Goal: Task Accomplishment & Management: Manage account settings

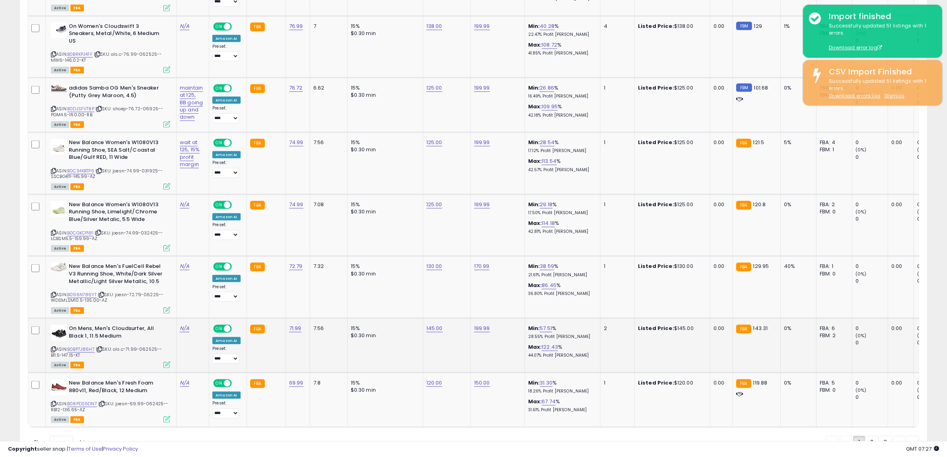
scroll to position [1478, 0]
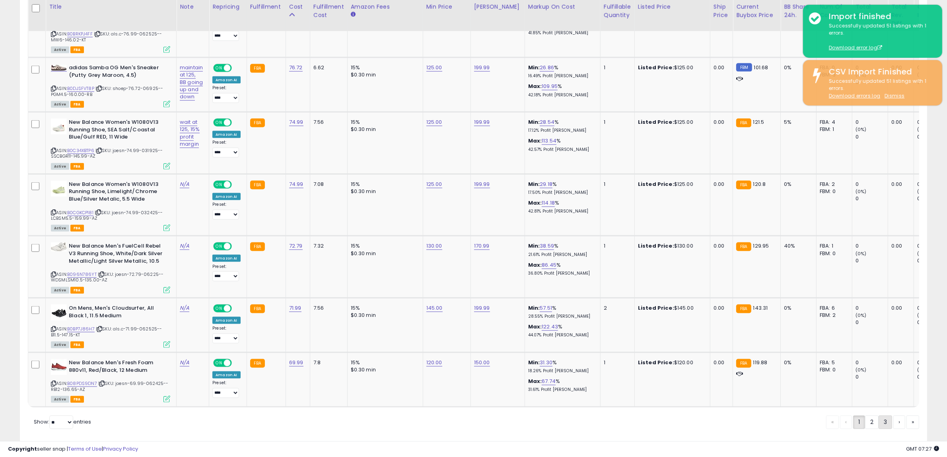
click at [906, 415] on link "3" at bounding box center [912, 422] width 13 height 14
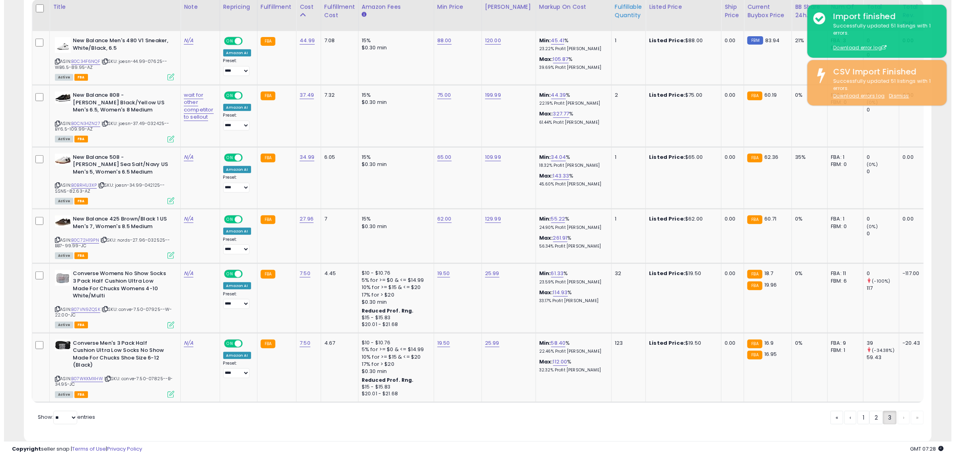
scroll to position [448, 0]
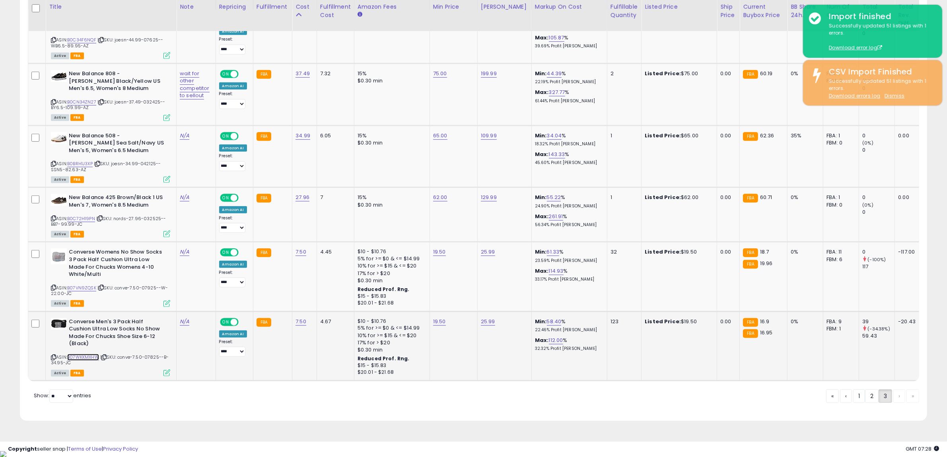
click at [94, 354] on link "B07WKKMXHW" at bounding box center [83, 357] width 32 height 7
click at [51, 356] on icon at bounding box center [53, 357] width 5 height 4
click at [104, 356] on icon at bounding box center [103, 357] width 5 height 4
click at [169, 373] on icon at bounding box center [166, 372] width 7 height 7
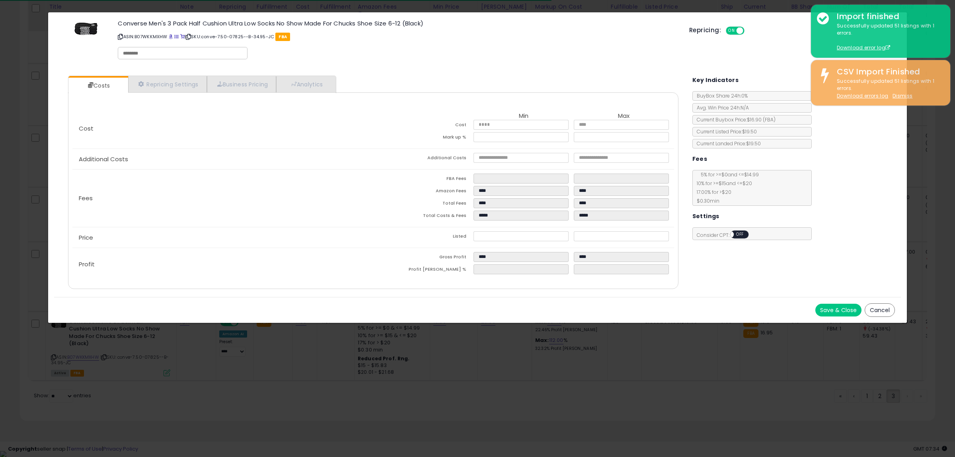
click at [184, 55] on input "text" at bounding box center [182, 53] width 119 height 7
type input "******"
click at [825, 305] on button "Save & Close" at bounding box center [838, 309] width 46 height 13
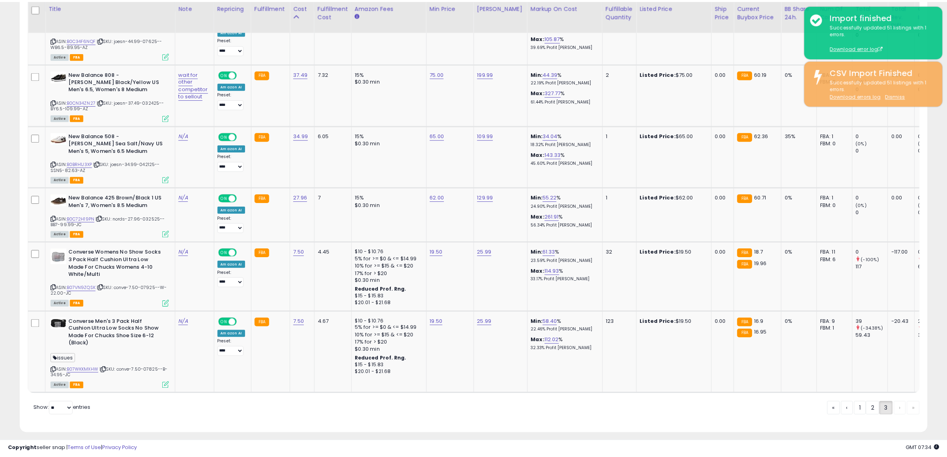
scroll to position [397554, 397190]
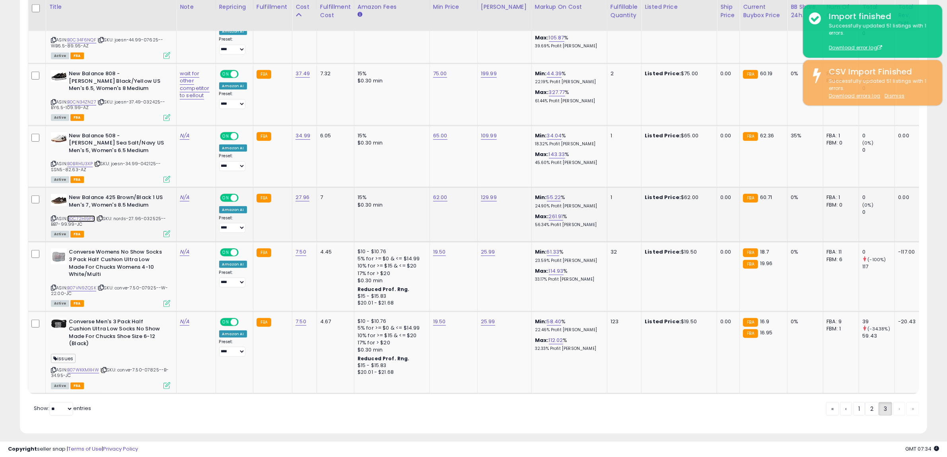
click at [87, 216] on link "B0C72H19PN" at bounding box center [81, 218] width 28 height 7
click at [433, 23] on link "62.00" at bounding box center [440, 19] width 14 height 8
drag, startPoint x: 406, startPoint y: 176, endPoint x: 209, endPoint y: 154, distance: 198.4
click at [209, 154] on tbody "New Balance Men's 480 V1 Sneaker, White/Black, 6.5 ASIN: B0C34F6NQF | SKU: joes…" at bounding box center [658, 201] width 1260 height 383
type input "**"
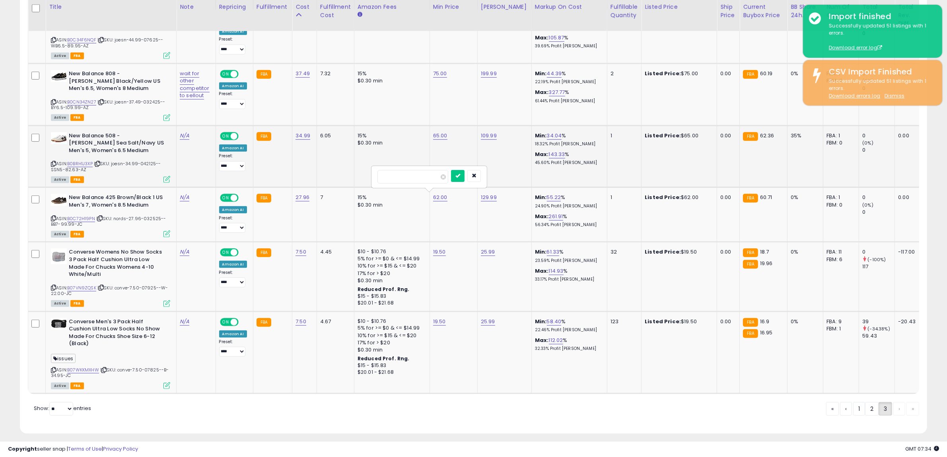
click button "submit" at bounding box center [458, 176] width 14 height 12
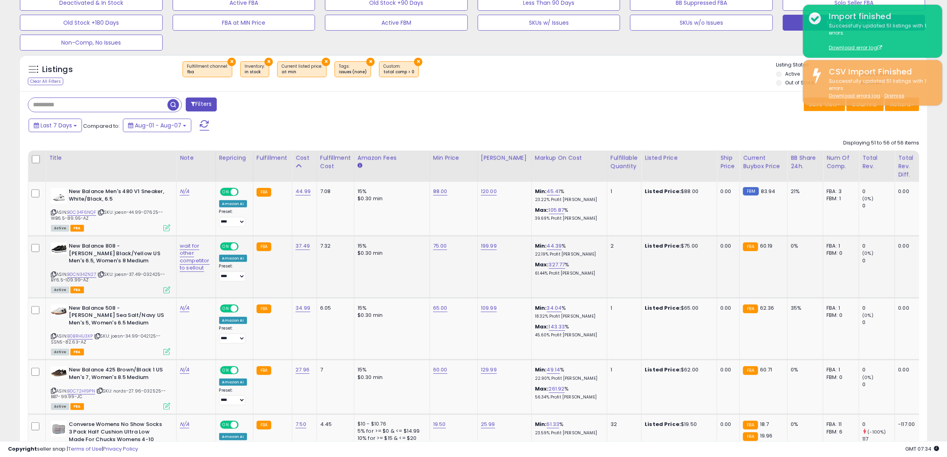
scroll to position [249, 0]
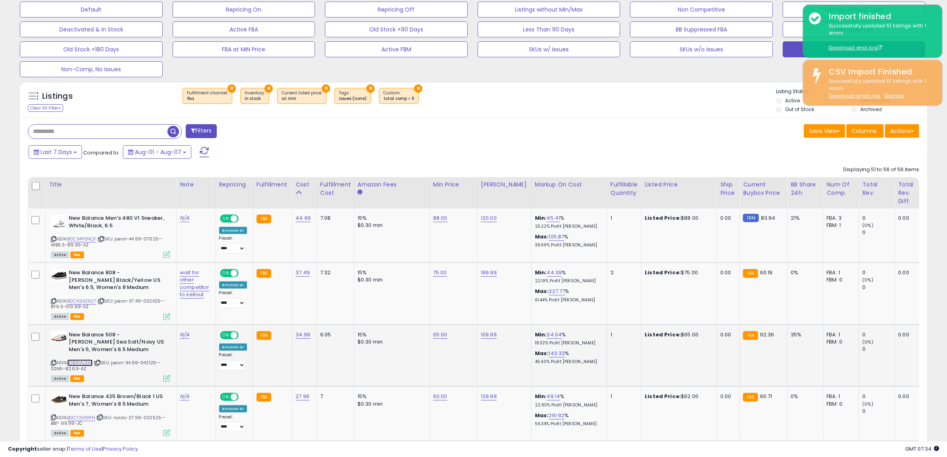
click at [76, 363] on link "B0BRH1J3XP" at bounding box center [79, 362] width 25 height 7
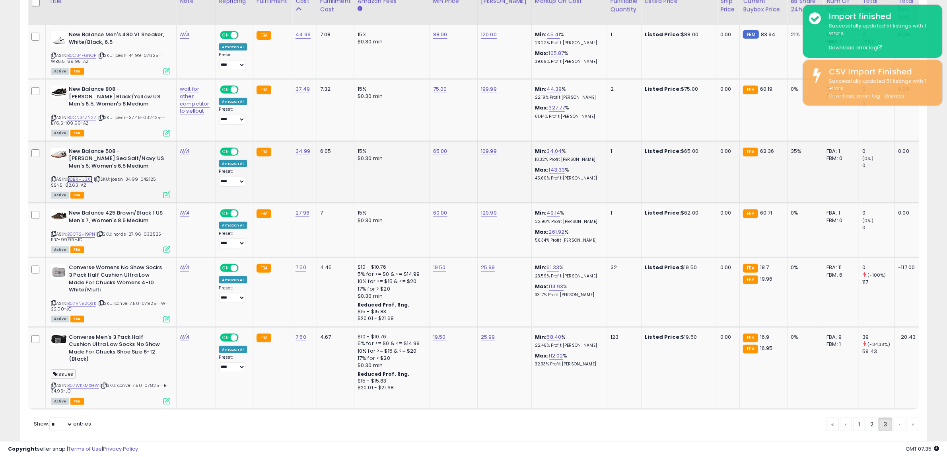
scroll to position [461, 0]
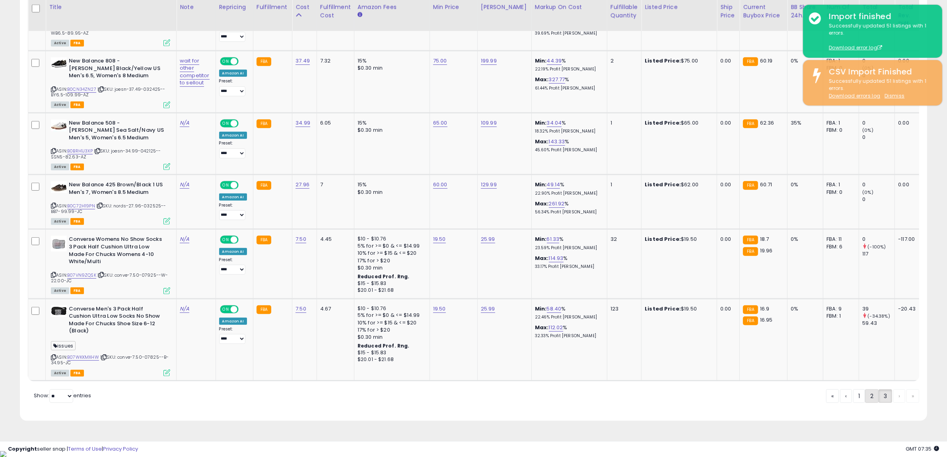
click at [893, 402] on link "2" at bounding box center [899, 396] width 12 height 14
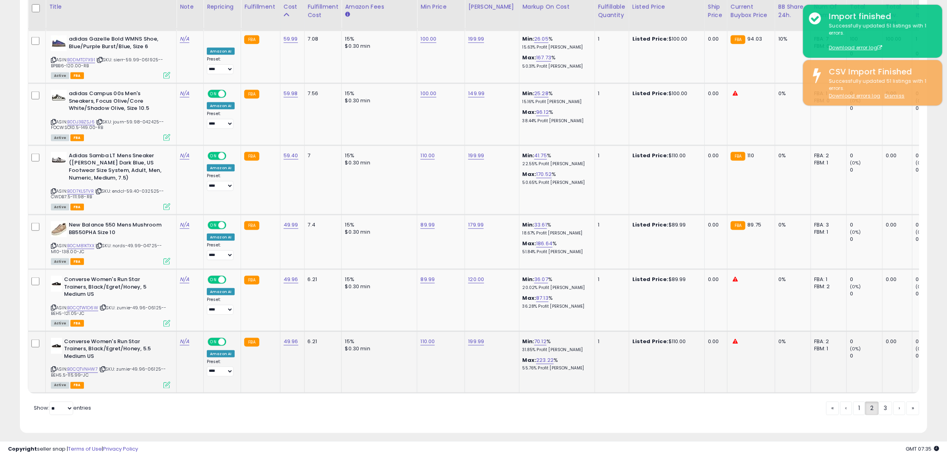
scroll to position [1531, 0]
click at [93, 365] on link "B0CQTVNHW7" at bounding box center [82, 368] width 31 height 7
click at [86, 303] on link "B0CQTW1D6W" at bounding box center [82, 306] width 31 height 7
click at [86, 117] on link "B0DJ3BZSJ6" at bounding box center [80, 120] width 27 height 7
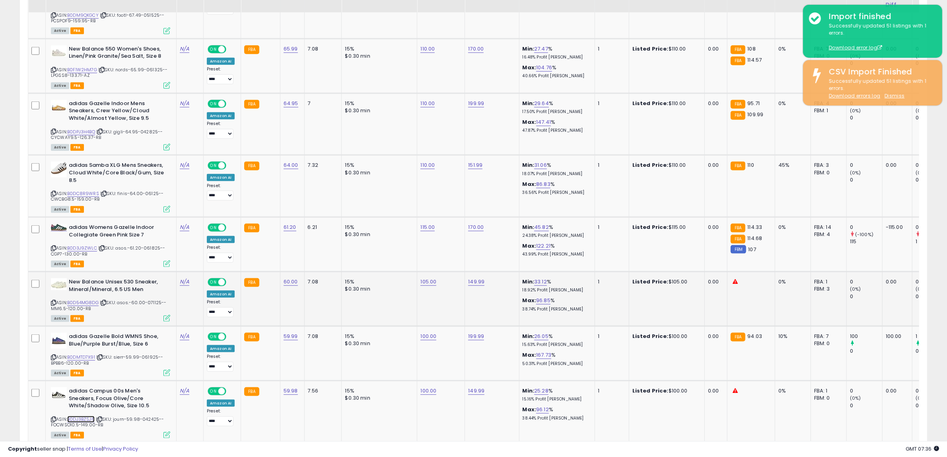
scroll to position [1183, 0]
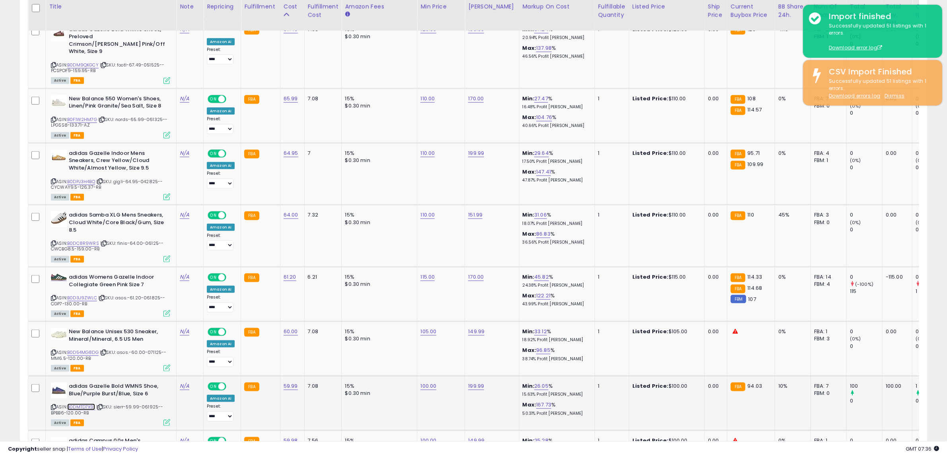
click at [90, 403] on link "B0DMTD7X91" at bounding box center [81, 406] width 28 height 7
click at [97, 349] on link "B0D54MG8DG" at bounding box center [82, 352] width 31 height 7
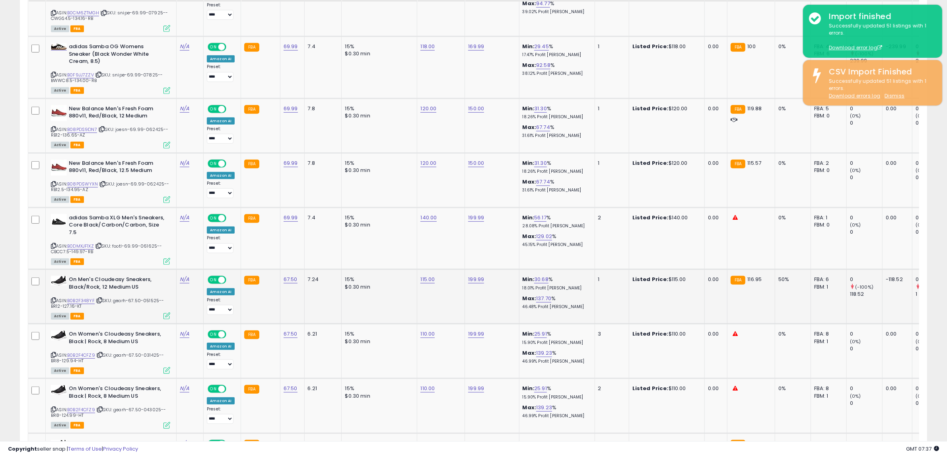
scroll to position [736, 0]
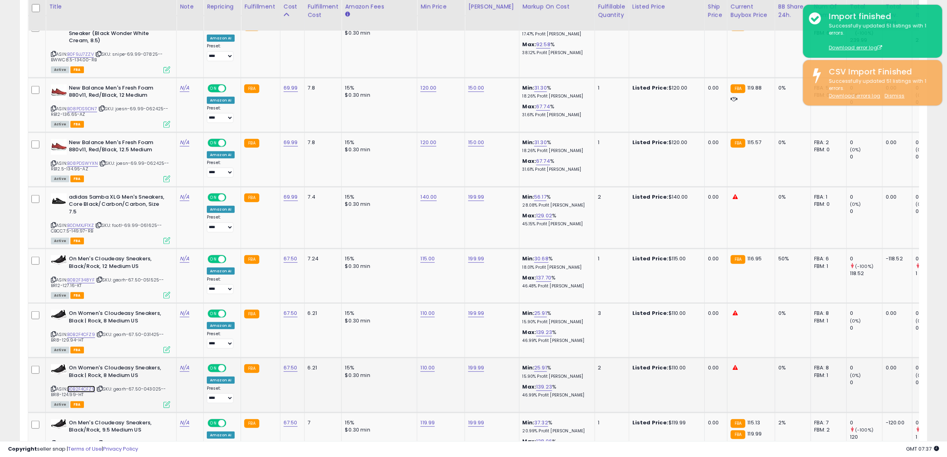
click at [80, 385] on link "B0B2F4CFZ9" at bounding box center [81, 388] width 28 height 7
click at [82, 334] on link "B0B2F4CFZ9" at bounding box center [81, 334] width 28 height 7
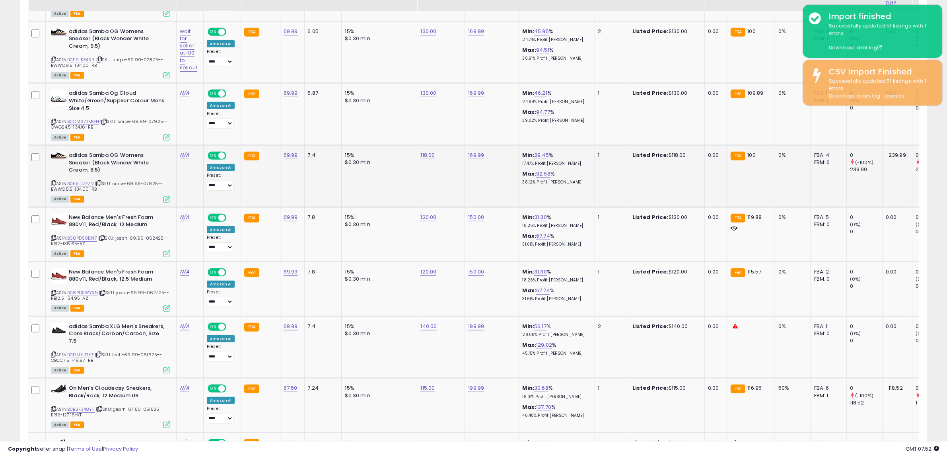
scroll to position [587, 0]
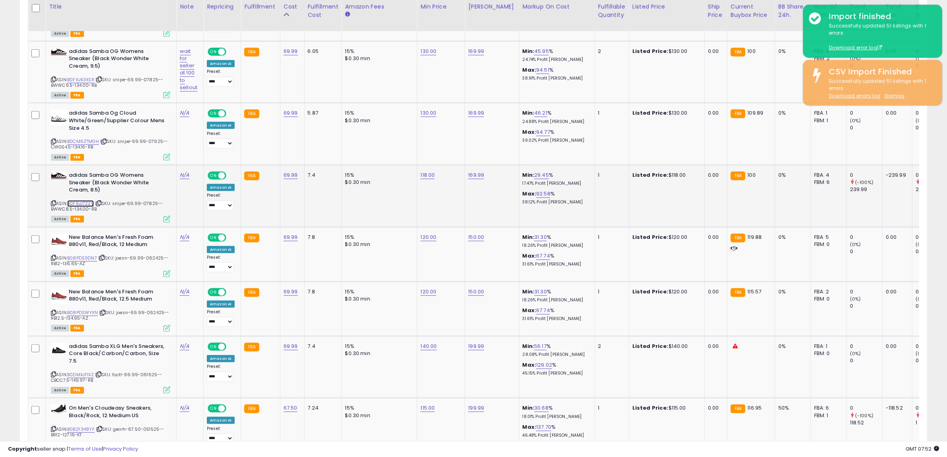
click at [90, 202] on link "B0F9JJ7ZZV" at bounding box center [80, 203] width 27 height 7
click at [88, 140] on link "B0CM6ZTMGH" at bounding box center [83, 141] width 32 height 7
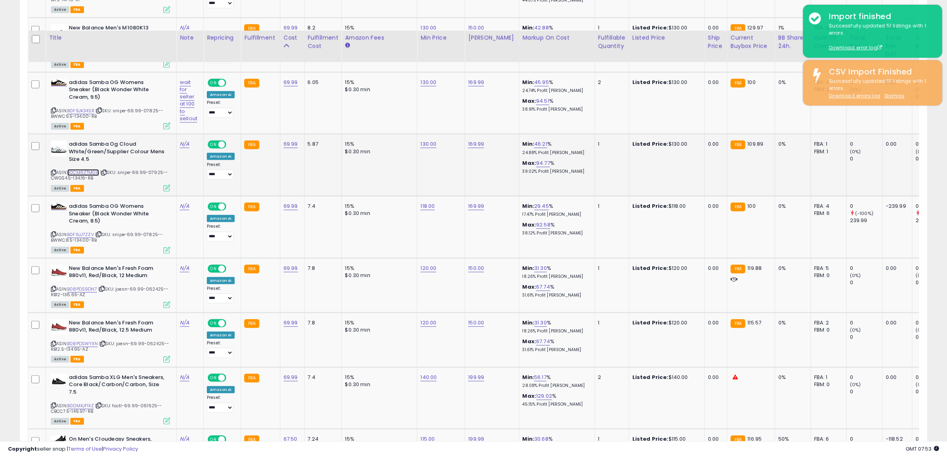
scroll to position [537, 0]
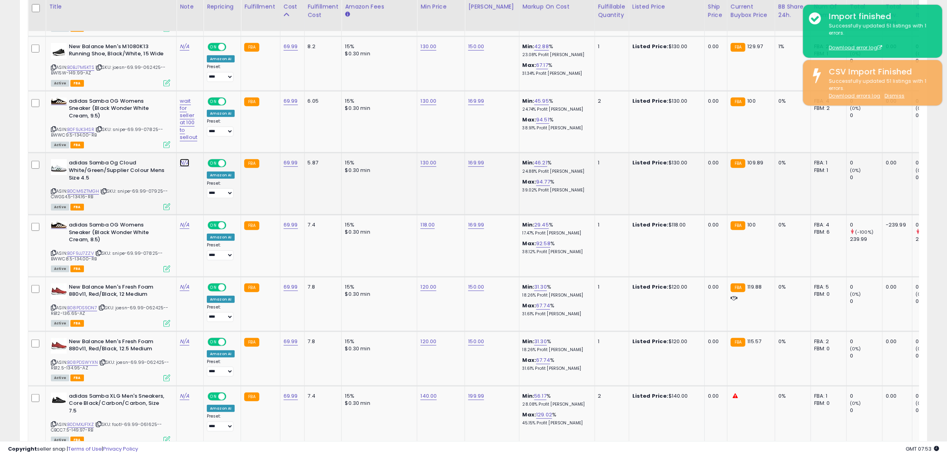
type input "**********"
click at [212, 145] on button "submit" at bounding box center [205, 141] width 14 height 12
drag, startPoint x: 199, startPoint y: 195, endPoint x: 168, endPoint y: 164, distance: 43.6
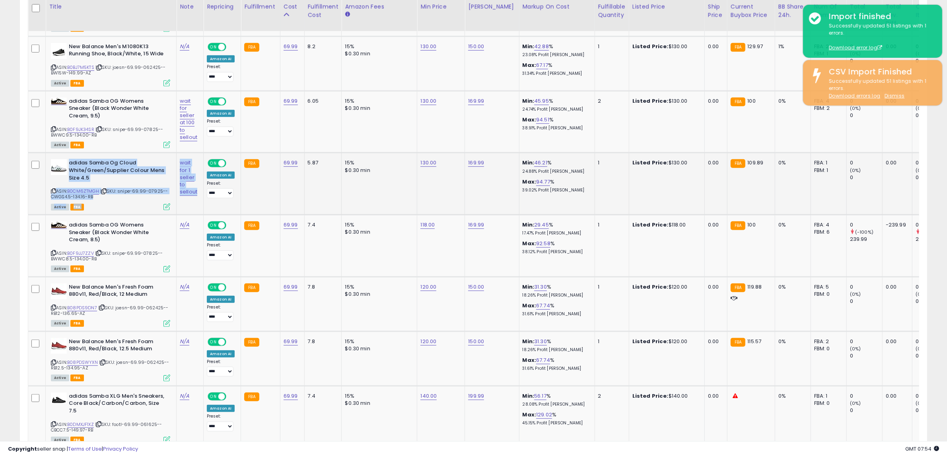
click at [198, 201] on td "wait for 1 seller to sellout" at bounding box center [190, 184] width 27 height 62
drag, startPoint x: 200, startPoint y: 195, endPoint x: 181, endPoint y: 169, distance: 32.2
click at [177, 166] on td "wait for 1 seller to sellout" at bounding box center [190, 184] width 27 height 62
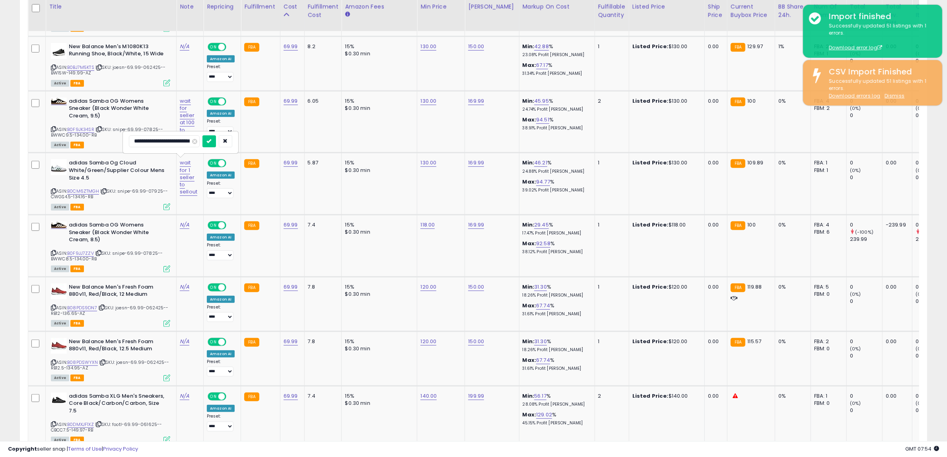
click at [172, 142] on input "**********" at bounding box center [164, 141] width 71 height 12
click at [170, 141] on input "**********" at bounding box center [164, 141] width 71 height 12
type input "**********"
click at [216, 142] on button "submit" at bounding box center [209, 141] width 14 height 12
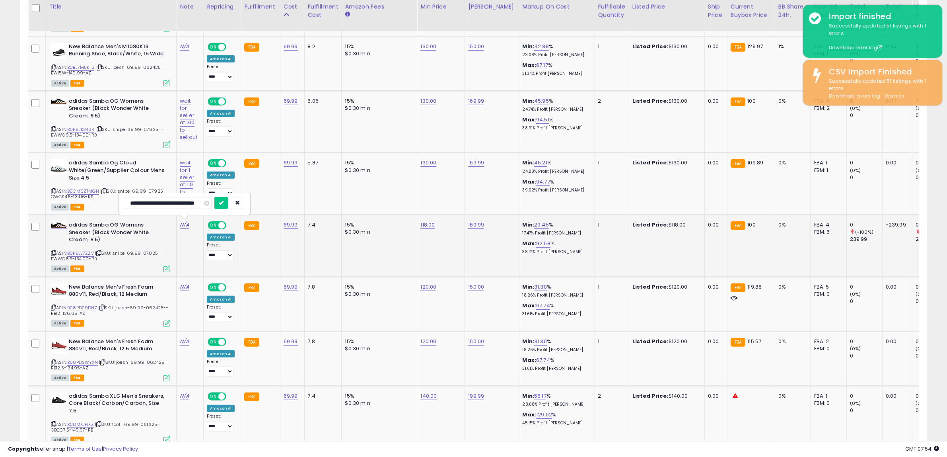
scroll to position [0, 5]
type input "**********"
click button "submit" at bounding box center [221, 203] width 14 height 12
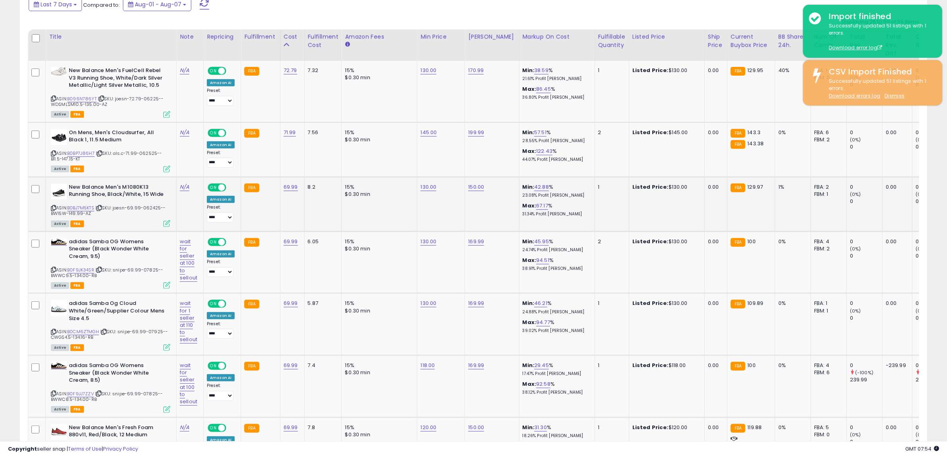
scroll to position [388, 0]
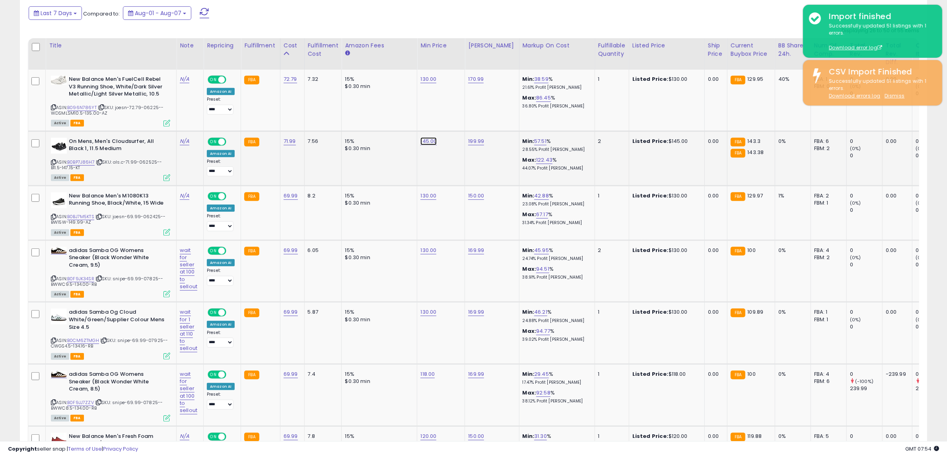
click at [420, 83] on link "145.00" at bounding box center [428, 79] width 16 height 8
drag, startPoint x: 427, startPoint y: 122, endPoint x: 224, endPoint y: 122, distance: 203.2
type input "***"
click button "submit" at bounding box center [447, 120] width 14 height 12
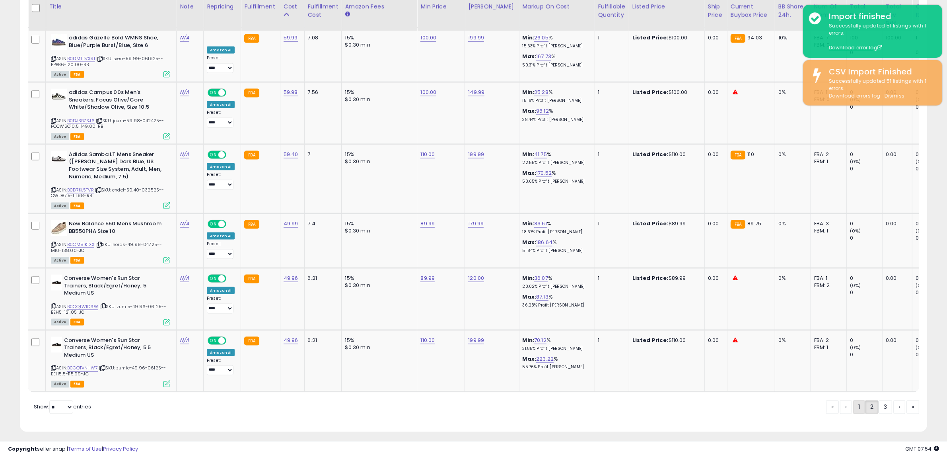
click at [879, 402] on link "1" at bounding box center [886, 407] width 14 height 14
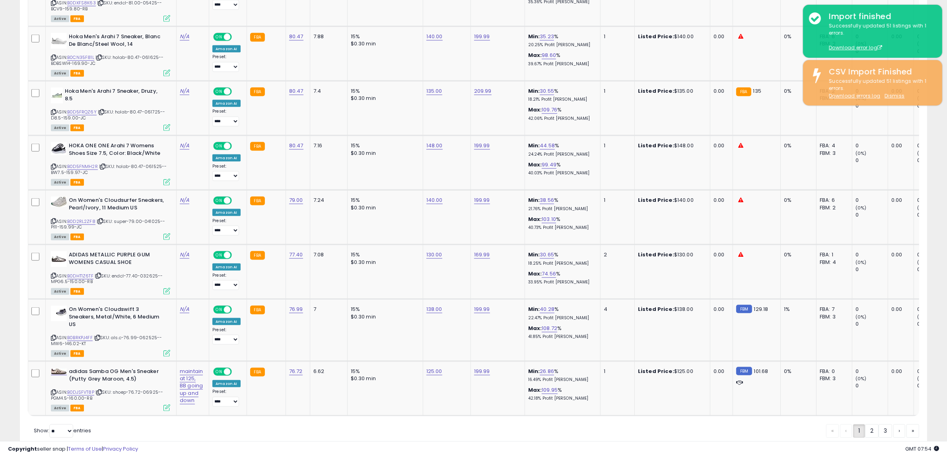
scroll to position [1471, 0]
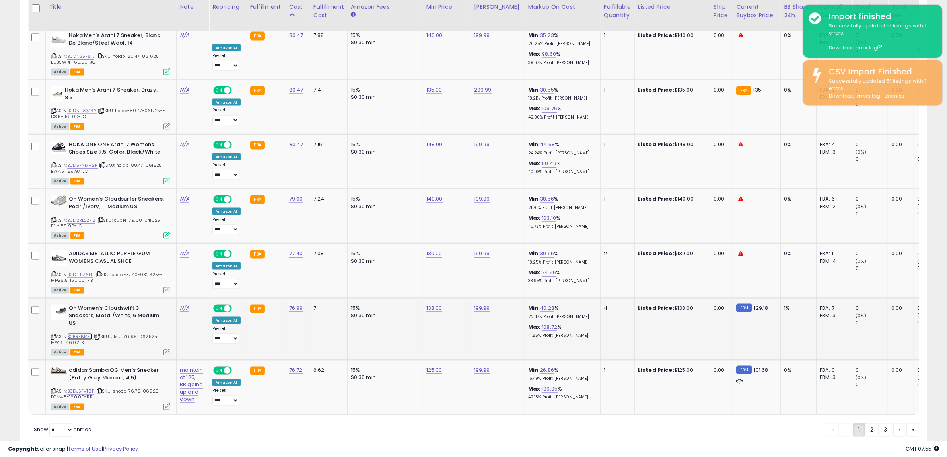
click at [89, 333] on link "B0BRKPJ4FF" at bounding box center [79, 336] width 25 height 7
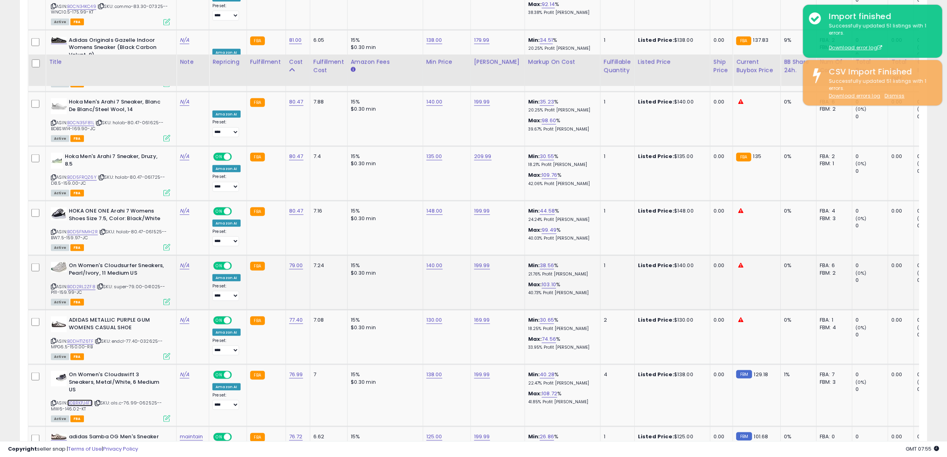
scroll to position [1371, 0]
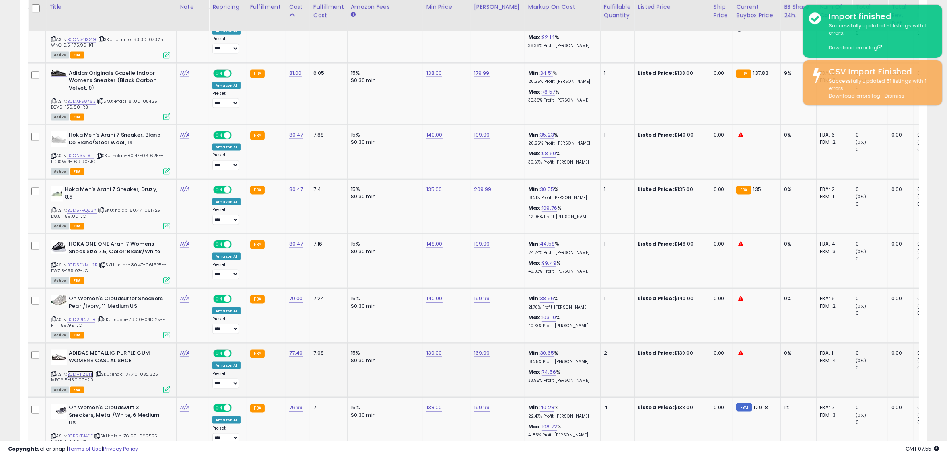
click at [82, 371] on link "B0DHT1Z6TF" at bounding box center [80, 374] width 26 height 7
click at [82, 316] on link "B0D2RL2ZF8" at bounding box center [81, 319] width 28 height 7
click at [84, 261] on link "B0D5FNMH2R" at bounding box center [82, 264] width 31 height 7
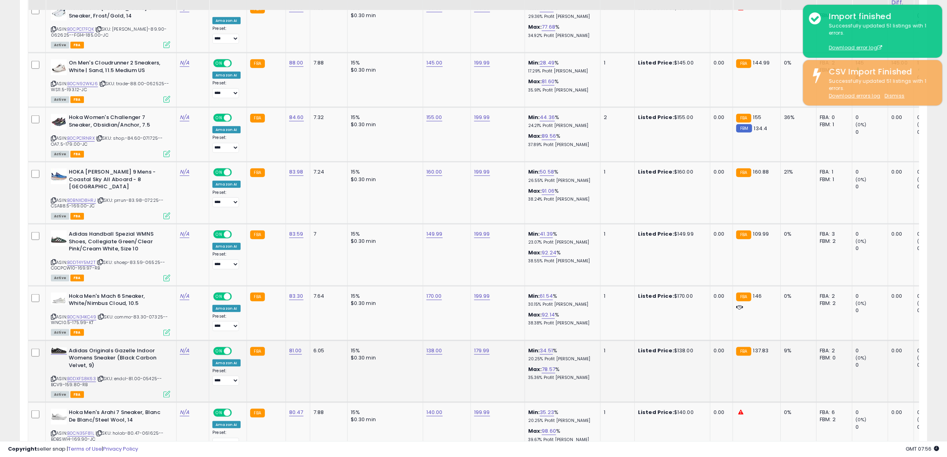
scroll to position [1073, 0]
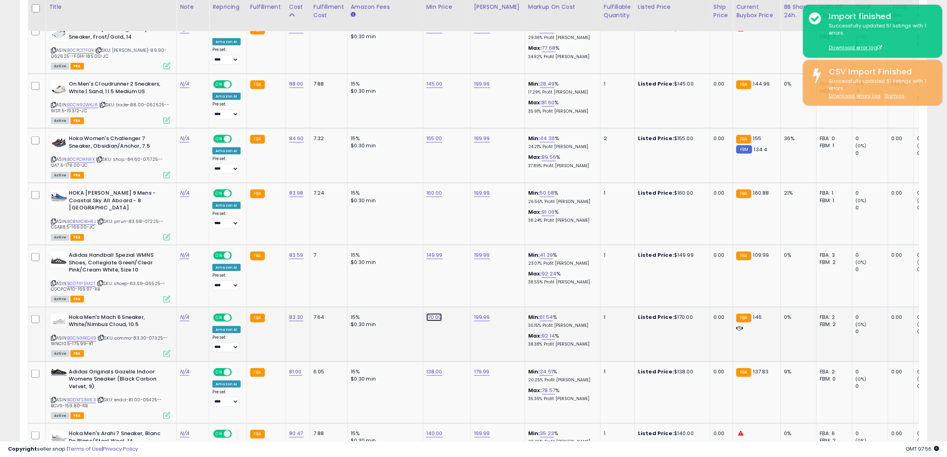
drag, startPoint x: 423, startPoint y: 274, endPoint x: 121, endPoint y: 274, distance: 301.5
click at [121, 274] on tbody "On Men's Cloudrunner 2 Waterproof Sneakers, Olive/Mahogany, Green, 12 Medium US…" at bounding box center [653, 98] width 1250 height 1428
type input "***"
click button "submit" at bounding box center [453, 270] width 14 height 12
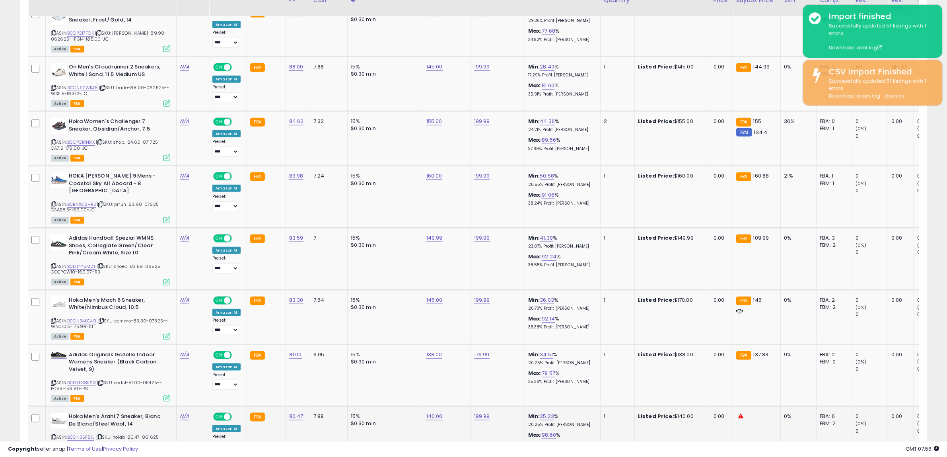
scroll to position [1123, 0]
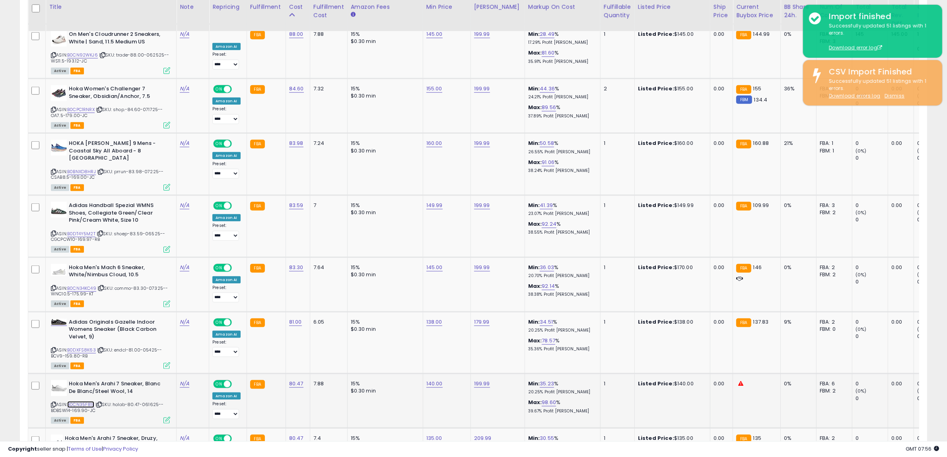
click at [89, 401] on link "B0CN35F81L" at bounding box center [80, 404] width 27 height 7
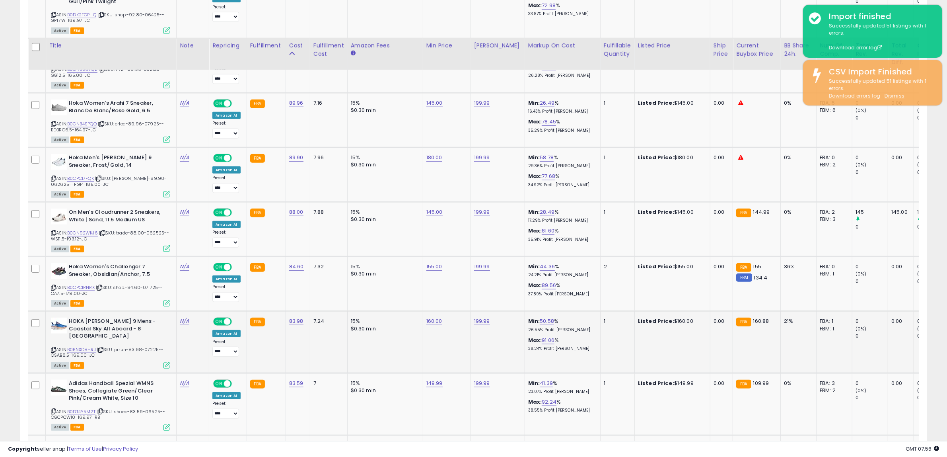
scroll to position [924, 0]
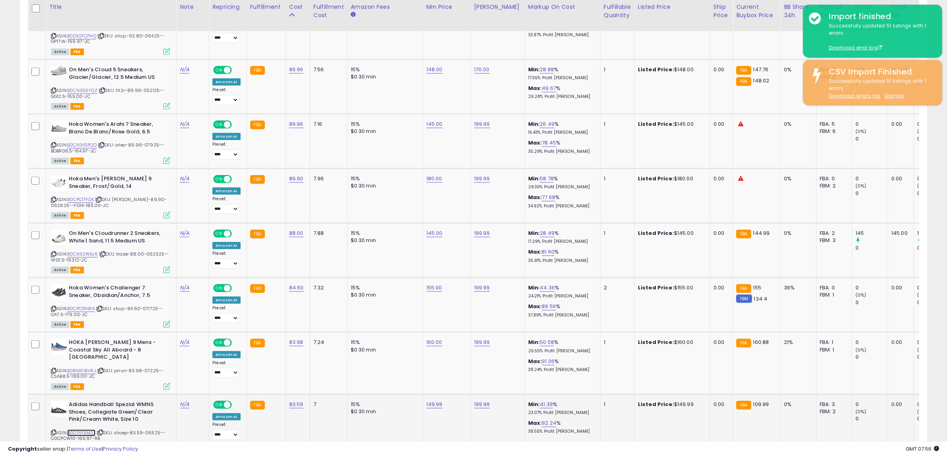
click at [86, 429] on link "B0DT4Y5M2T" at bounding box center [81, 432] width 28 height 7
drag, startPoint x: 422, startPoint y: 301, endPoint x: 162, endPoint y: 303, distance: 260.1
click at [162, 303] on tbody "On Men's Cloudrunner 2 Waterproof Sneakers, Olive/Mahogany, Green, 12 Medium US…" at bounding box center [653, 247] width 1250 height 1428
type input "***"
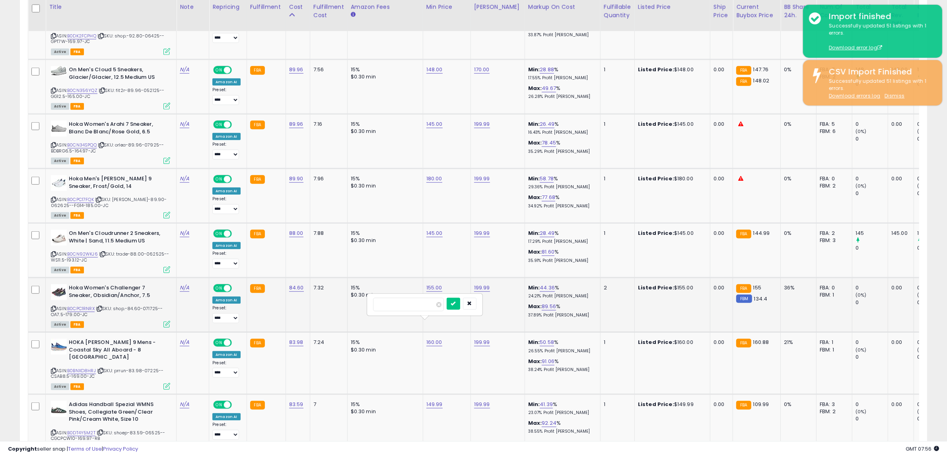
click button "submit" at bounding box center [454, 303] width 14 height 12
click at [85, 196] on link "B0CPC17FQK" at bounding box center [80, 199] width 27 height 7
drag, startPoint x: 419, startPoint y: 147, endPoint x: 142, endPoint y: 152, distance: 276.5
click at [142, 169] on tr "Hoka Men's [PERSON_NAME] 9 Sneaker, Frost/Gold, 14 ASIN: B0CPC17FQK | SKU: [PER…" at bounding box center [653, 196] width 1250 height 54
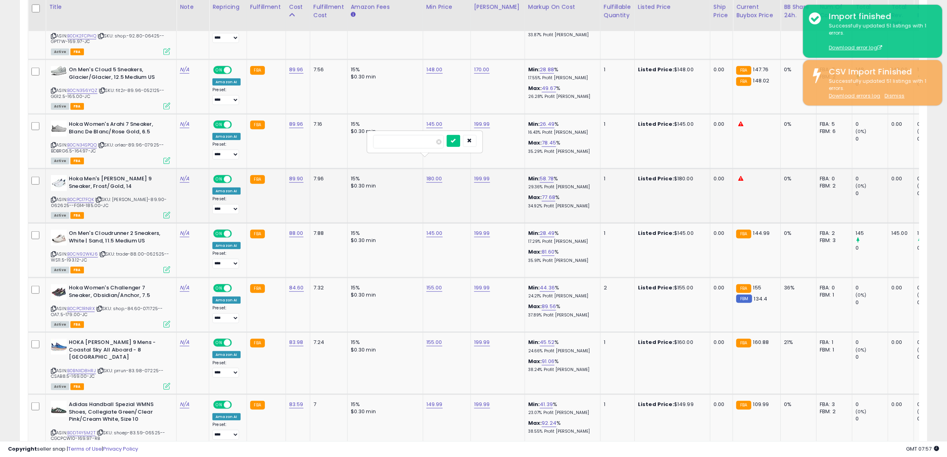
type input "***"
click button "submit" at bounding box center [454, 141] width 14 height 12
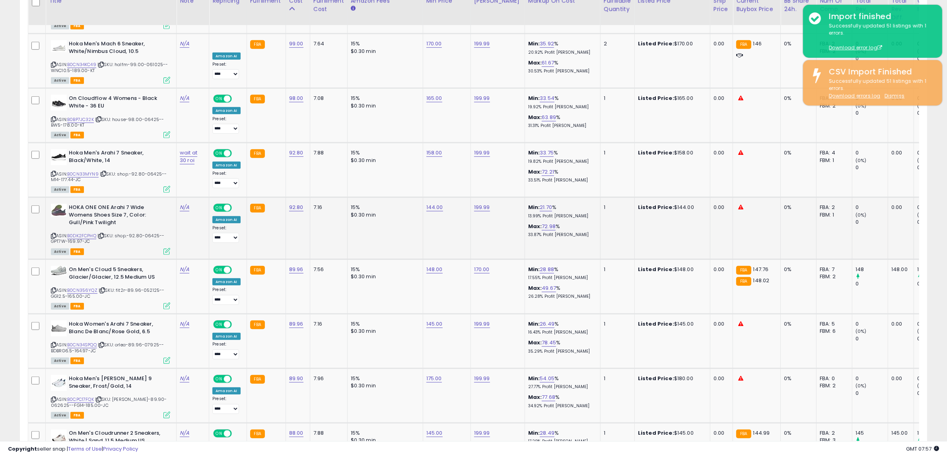
scroll to position [675, 0]
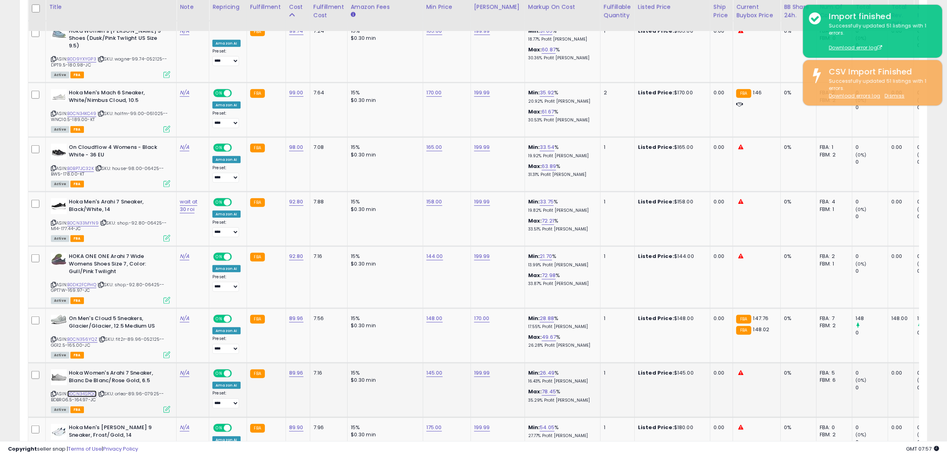
click at [92, 390] on link "B0CN34SPQQ" at bounding box center [81, 393] width 29 height 7
click at [89, 281] on link "B0DK2FCPHQ" at bounding box center [81, 284] width 29 height 7
click at [80, 220] on link "B0CN33MYN9" at bounding box center [82, 223] width 31 height 7
click at [91, 165] on link "B0BP7JC32K" at bounding box center [80, 168] width 27 height 7
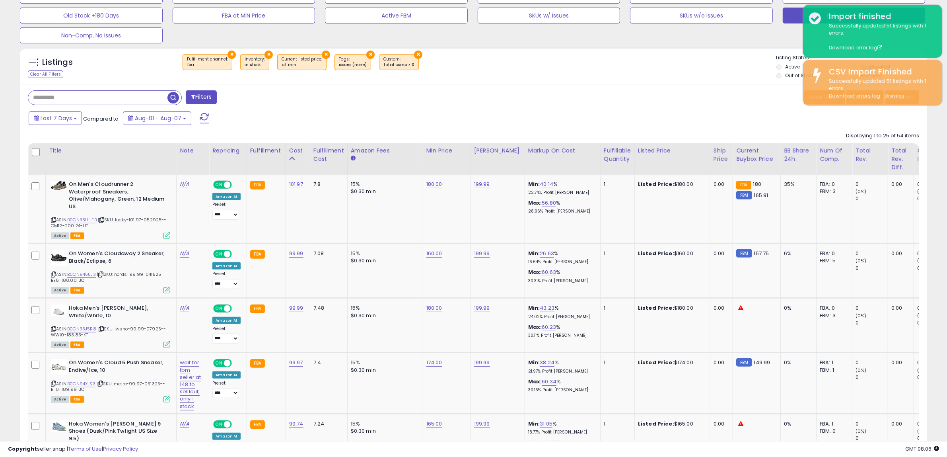
scroll to position [128, 0]
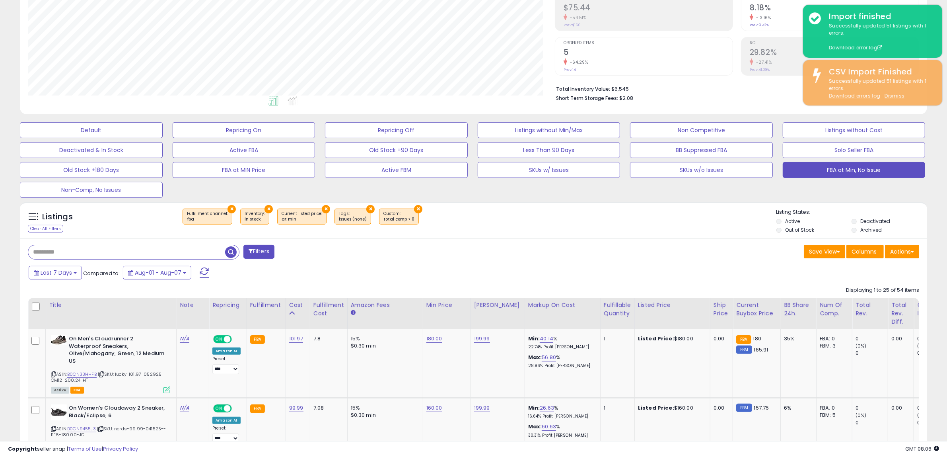
click at [123, 253] on input "text" at bounding box center [126, 252] width 197 height 14
paste input "**********"
click at [264, 255] on span "button" at bounding box center [261, 252] width 12 height 12
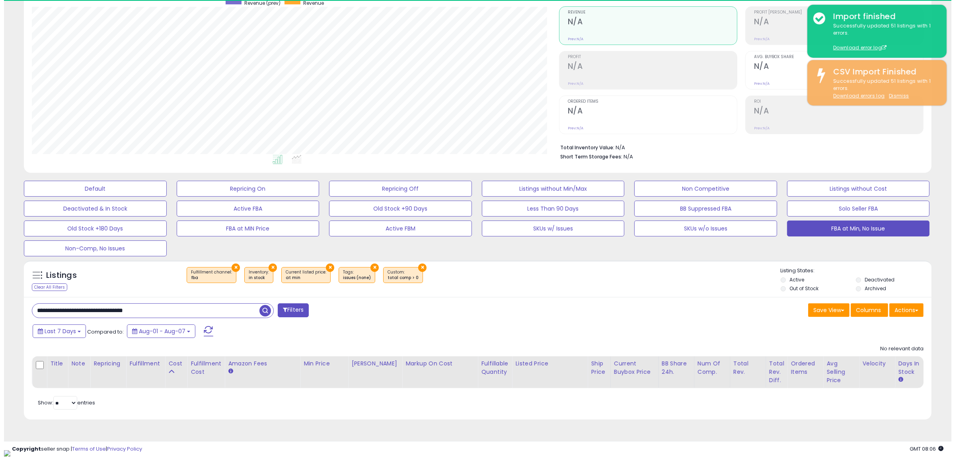
scroll to position [163, 527]
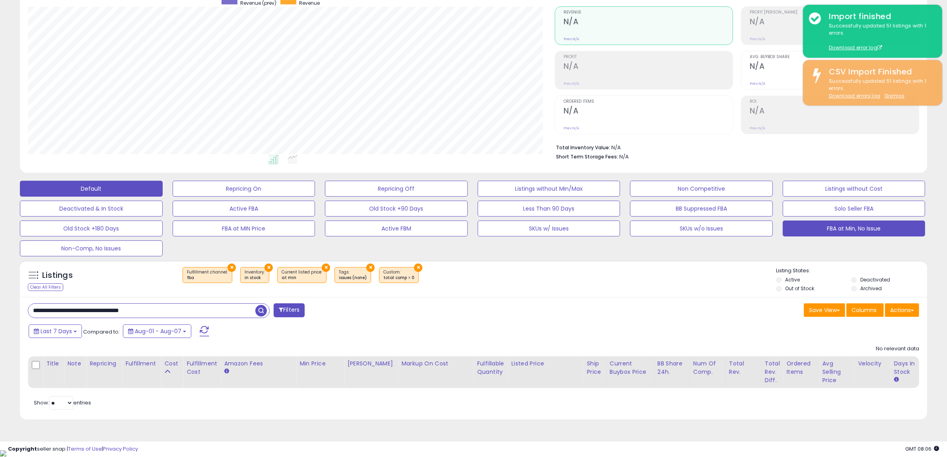
click at [114, 182] on button "Default" at bounding box center [91, 189] width 143 height 16
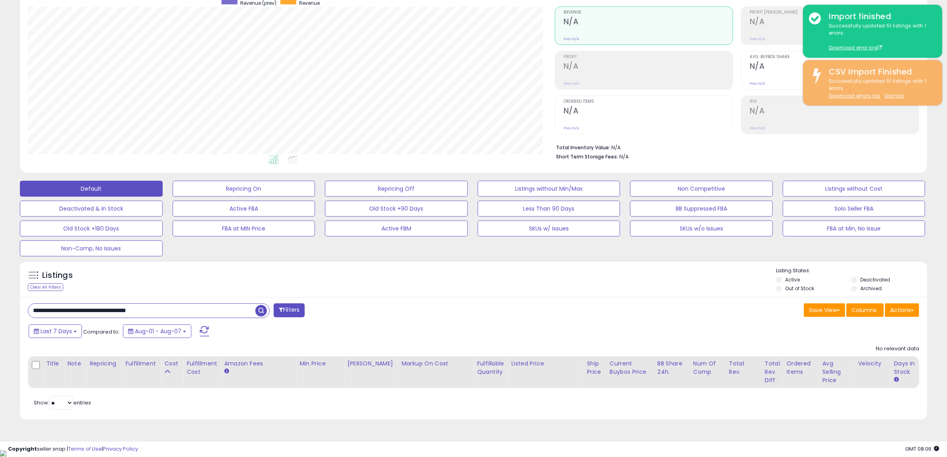
click at [259, 311] on span "button" at bounding box center [261, 311] width 12 height 12
click at [234, 313] on input "**********" at bounding box center [141, 310] width 227 height 14
paste input "text"
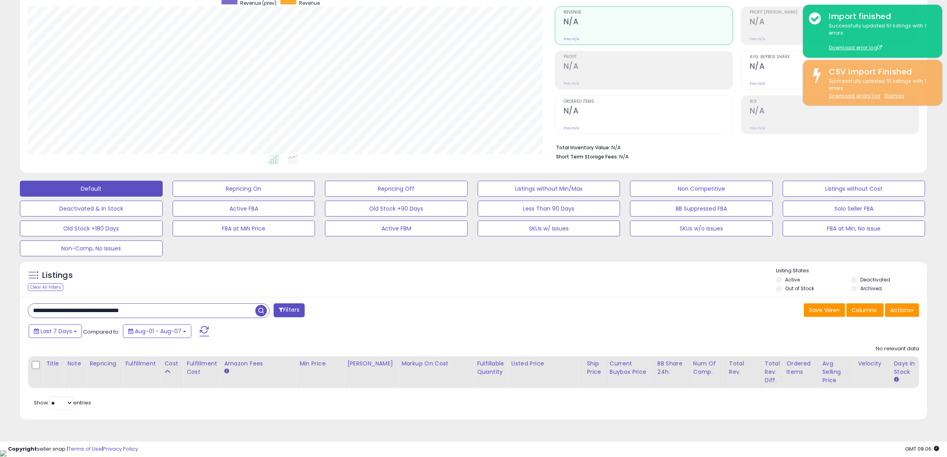
type input "**********"
click at [266, 310] on span "button" at bounding box center [261, 311] width 12 height 12
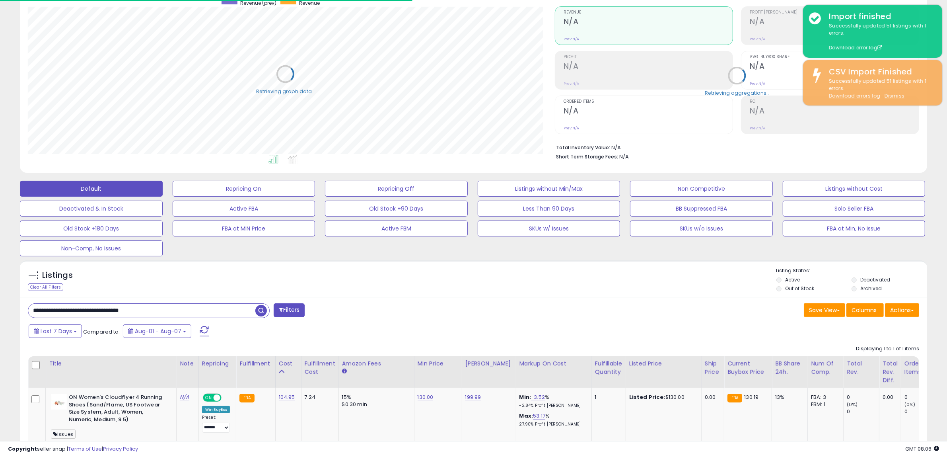
scroll to position [397554, 397190]
